Goal: Check status: Check status

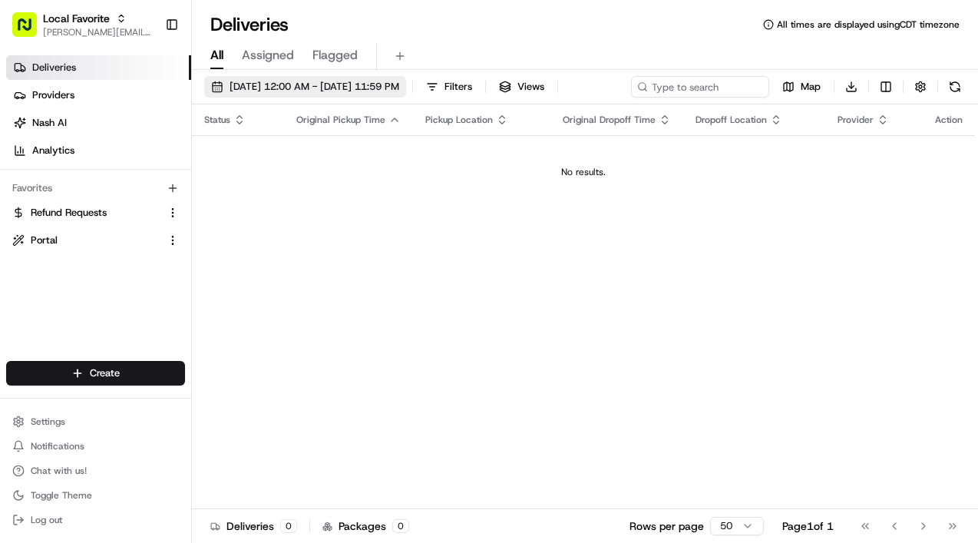
click at [356, 83] on span "[DATE] 12:00 AM - [DATE] 11:59 PM" at bounding box center [315, 87] width 170 height 14
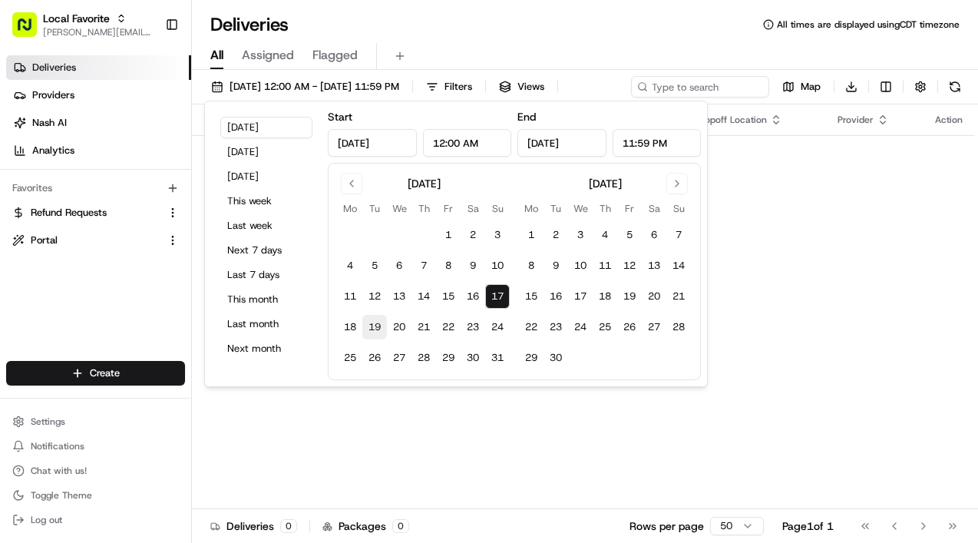
click at [375, 329] on button "19" at bounding box center [374, 327] width 25 height 25
type input "[DATE]"
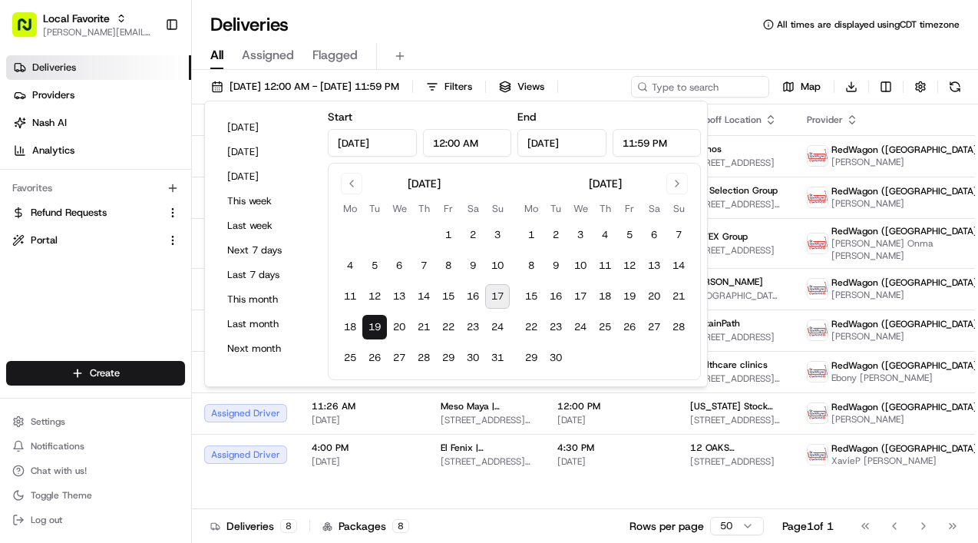
click at [375, 329] on button "19" at bounding box center [374, 327] width 25 height 25
click at [469, 42] on div "All Assigned Flagged" at bounding box center [585, 53] width 786 height 33
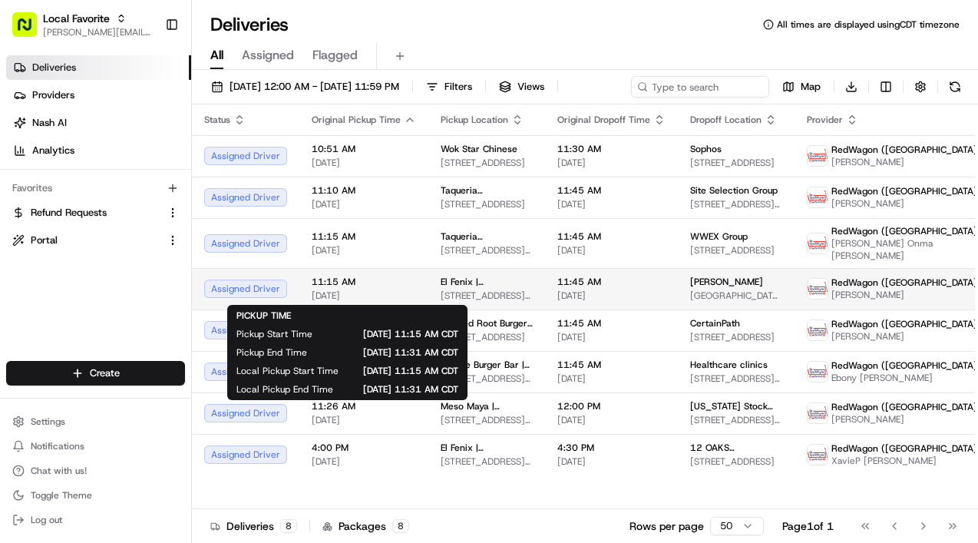
click at [369, 295] on span "[DATE]" at bounding box center [364, 295] width 104 height 12
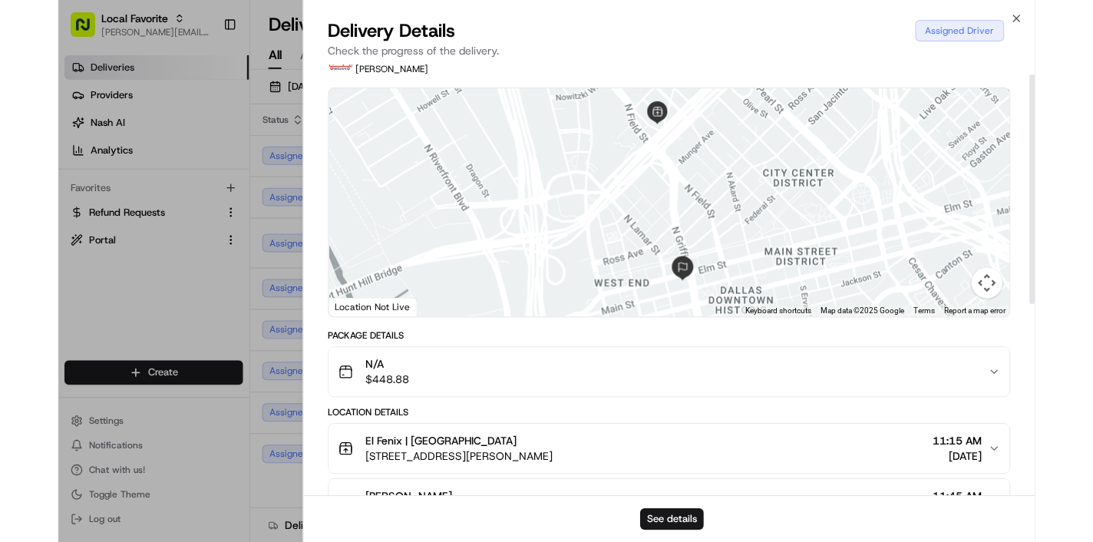
scroll to position [18, 0]
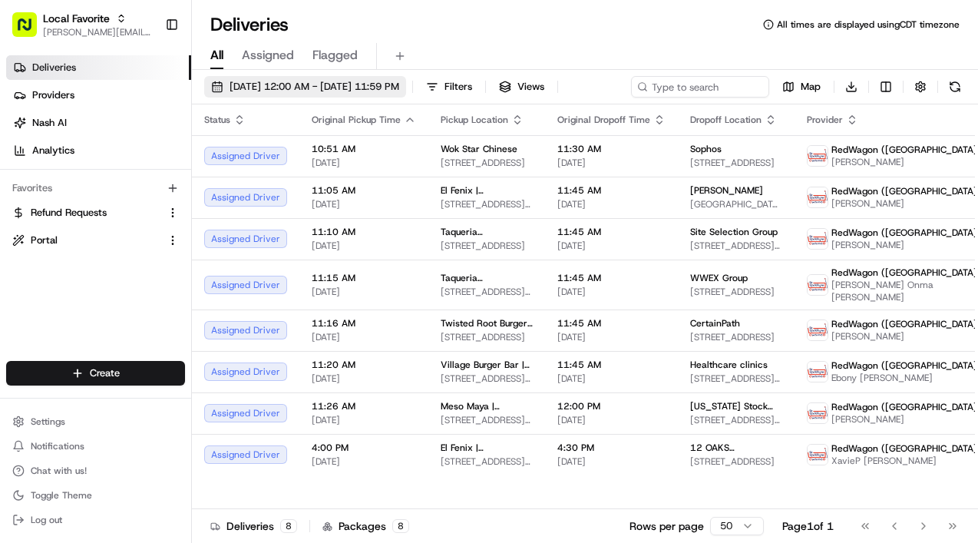
click at [250, 88] on span "[DATE] 12:00 AM - [DATE] 11:59 PM" at bounding box center [315, 87] width 170 height 14
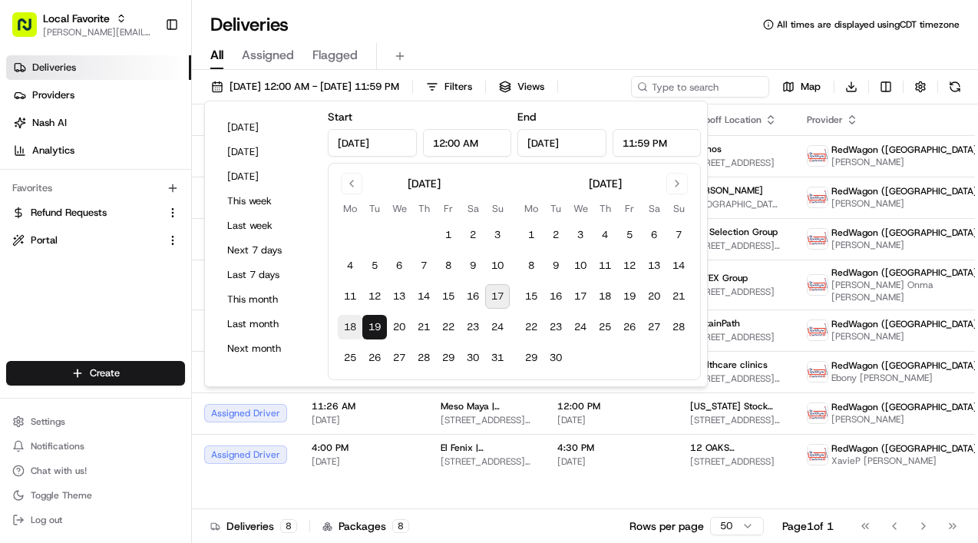
click at [347, 322] on button "18" at bounding box center [350, 327] width 25 height 25
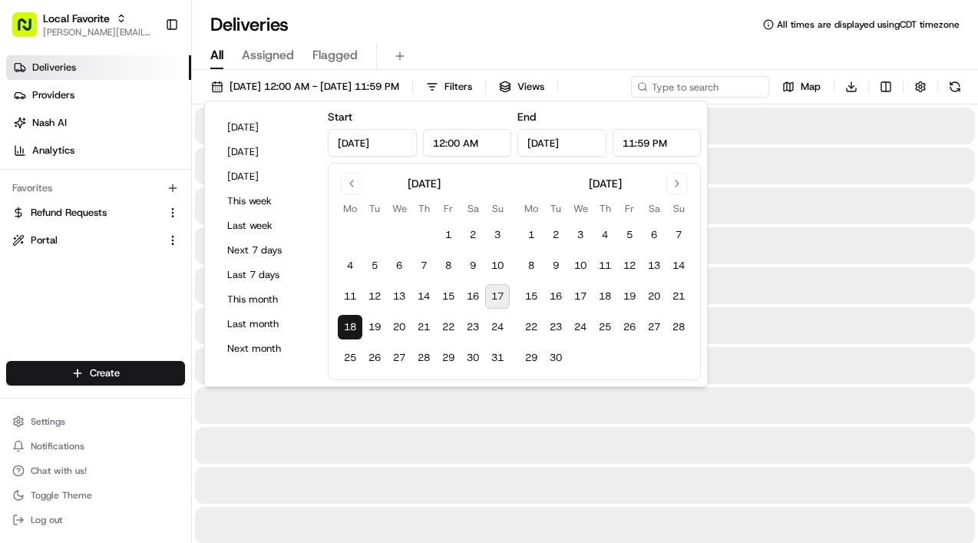
type input "[DATE]"
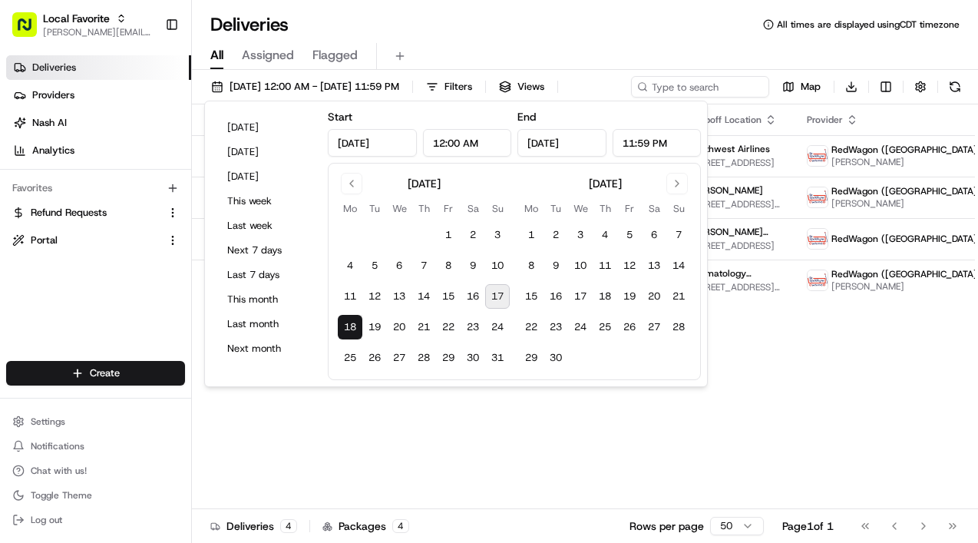
click at [540, 43] on div "All Assigned Flagged" at bounding box center [585, 56] width 786 height 27
